Goal: Task Accomplishment & Management: Complete application form

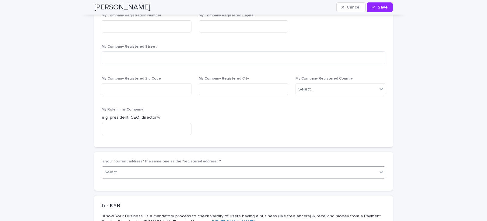
scroll to position [1758, 0]
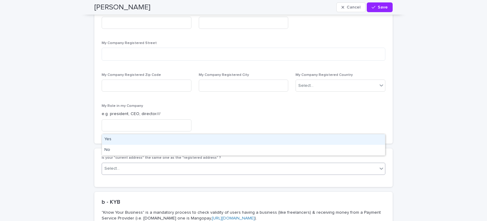
click at [174, 164] on div "Select..." at bounding box center [239, 169] width 275 height 10
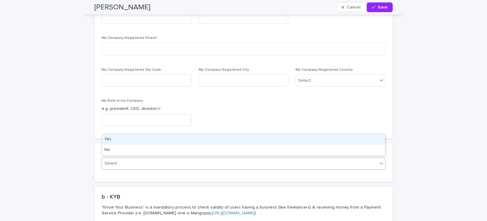
scroll to position [1764, 0]
click at [139, 139] on div "Yes" at bounding box center [243, 139] width 283 height 11
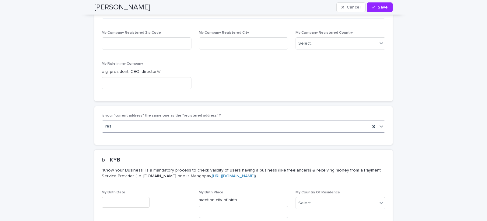
scroll to position [1818, 0]
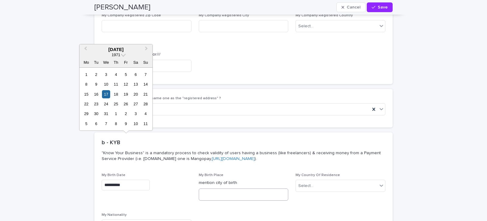
type input "**********"
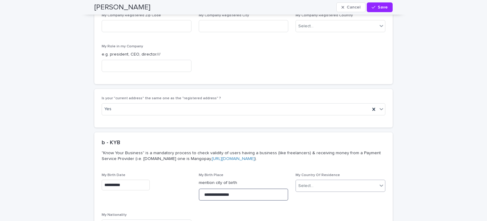
type input "**********"
click at [329, 181] on div "Select..." at bounding box center [337, 186] width 82 height 10
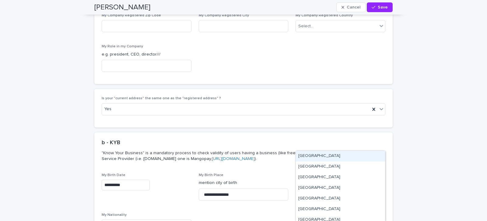
type input "*"
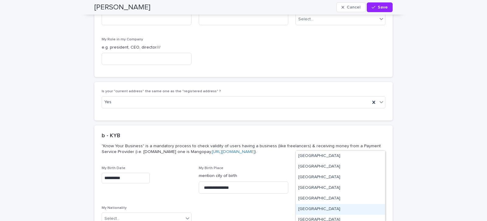
scroll to position [1826, 0]
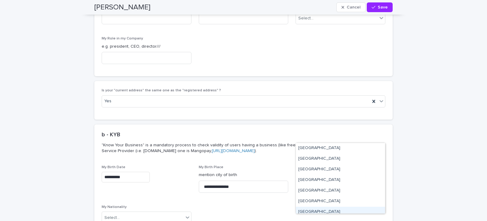
click at [305, 213] on div "[GEOGRAPHIC_DATA]" at bounding box center [340, 212] width 89 height 11
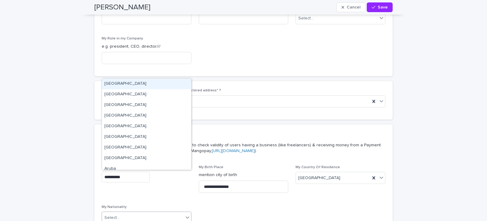
click at [154, 213] on div "Select..." at bounding box center [143, 218] width 82 height 10
type input "**"
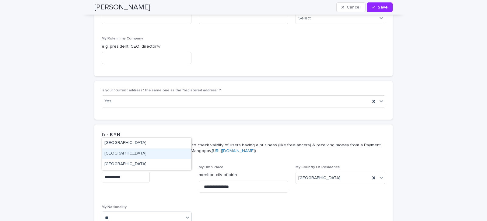
click at [113, 154] on div "[GEOGRAPHIC_DATA]" at bounding box center [146, 154] width 89 height 11
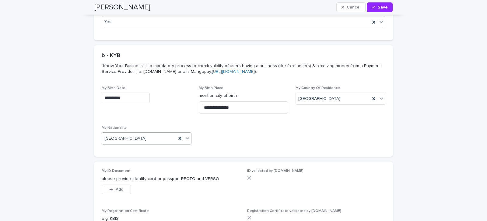
scroll to position [1915, 0]
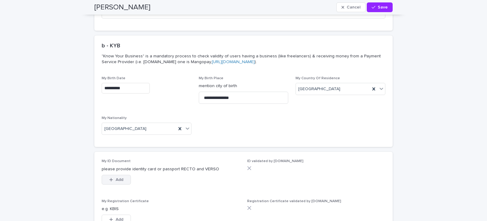
click at [123, 175] on button "Add" at bounding box center [116, 180] width 29 height 10
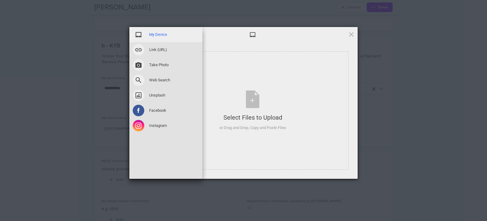
click at [156, 35] on span "My Device" at bounding box center [158, 34] width 18 height 5
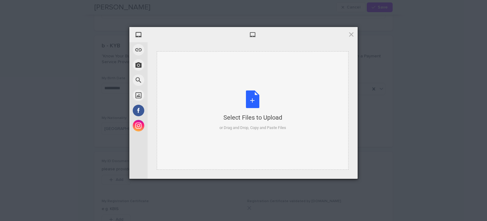
click at [262, 120] on div "Select Files to Upload" at bounding box center [252, 117] width 67 height 9
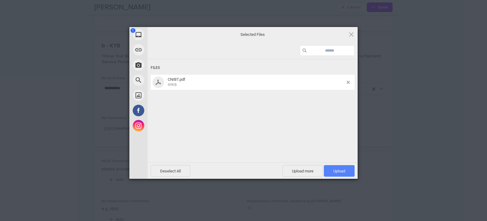
click at [343, 172] on span "Upload 1" at bounding box center [339, 171] width 12 height 5
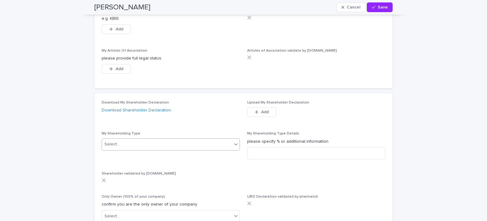
scroll to position [2131, 0]
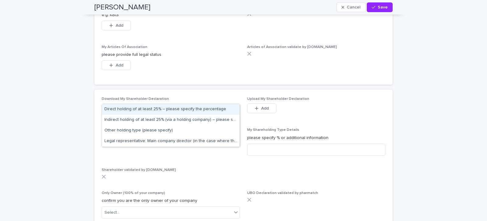
click at [237, 140] on icon at bounding box center [236, 141] width 4 height 2
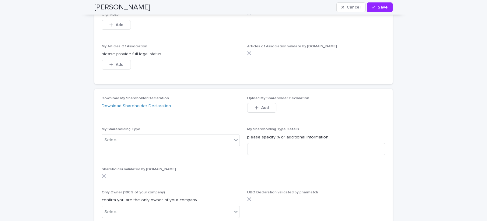
click at [227, 96] on div "Download My Shareholder Declaration Download Shareholder Declaration" at bounding box center [171, 105] width 138 height 18
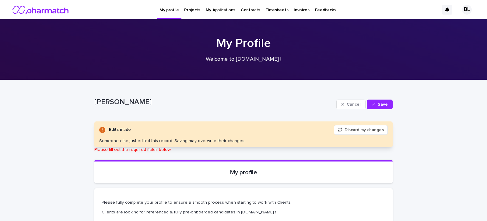
scroll to position [7, 0]
